Goal: Find specific page/section: Find specific page/section

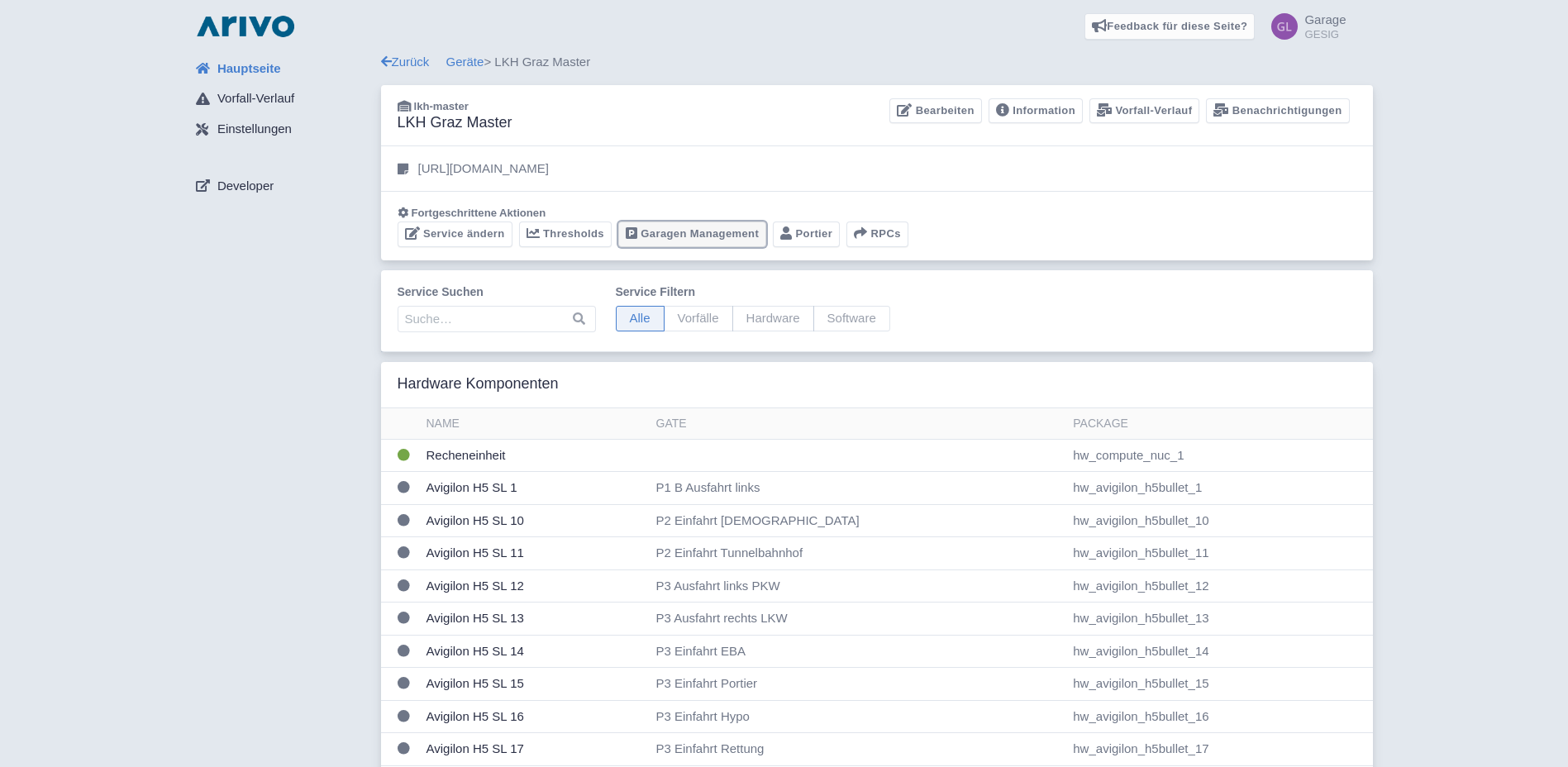
click at [679, 234] on link "Garagen Management" at bounding box center [692, 234] width 148 height 25
click at [687, 234] on link "Garagen Management" at bounding box center [692, 234] width 148 height 25
